Goal: Task Accomplishment & Management: Use online tool/utility

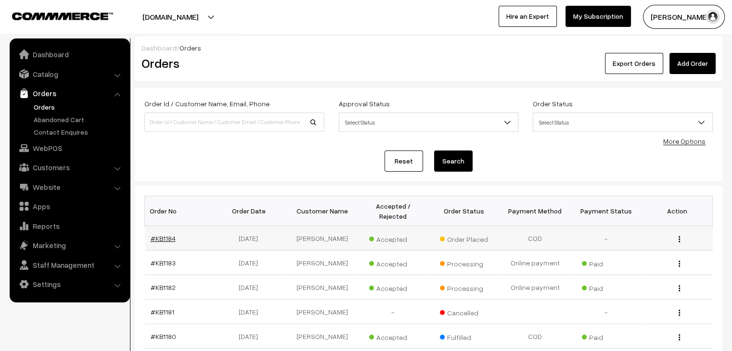
click at [167, 234] on link "#KB1184" at bounding box center [163, 238] width 25 height 8
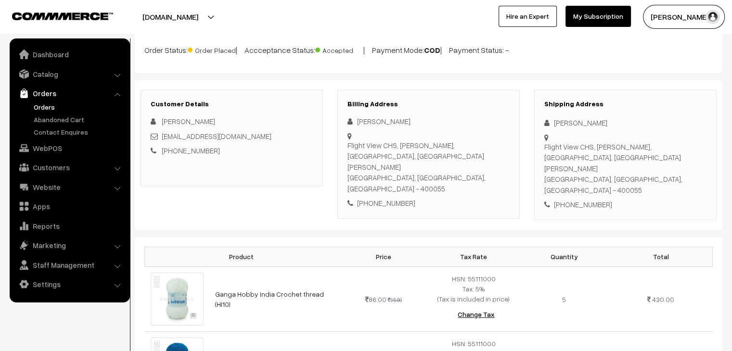
scroll to position [77, 0]
click at [49, 118] on link "Abandoned Cart" at bounding box center [78, 120] width 95 height 10
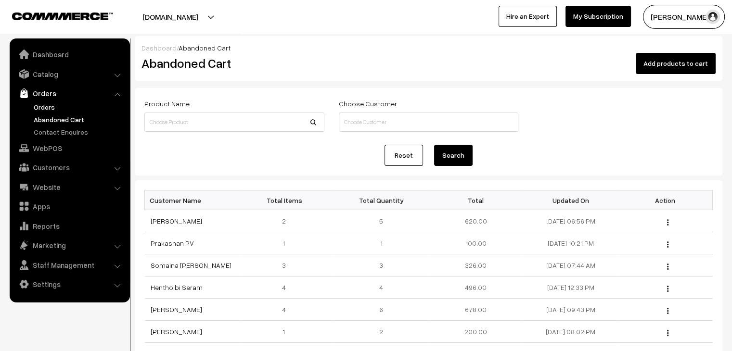
click at [54, 105] on link "Orders" at bounding box center [78, 107] width 95 height 10
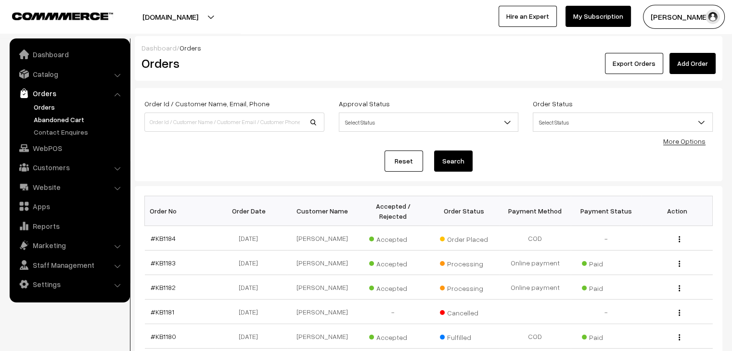
click at [64, 120] on link "Abandoned Cart" at bounding box center [78, 120] width 95 height 10
